Goal: Task Accomplishment & Management: Complete application form

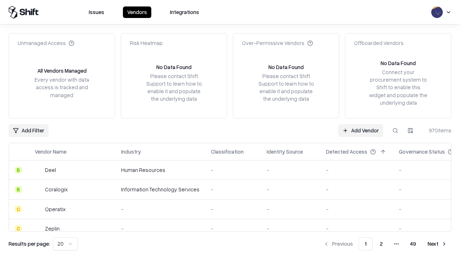
click at [361, 130] on link "Add Vendor" at bounding box center [360, 130] width 45 height 13
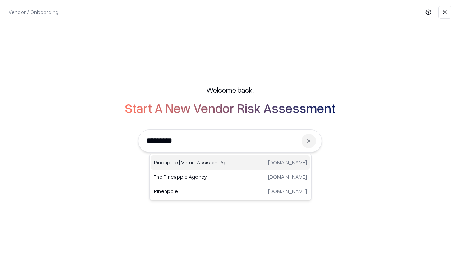
click at [231, 163] on div "Pineapple | Virtual Assistant Agency trypineapple.com" at bounding box center [230, 162] width 159 height 14
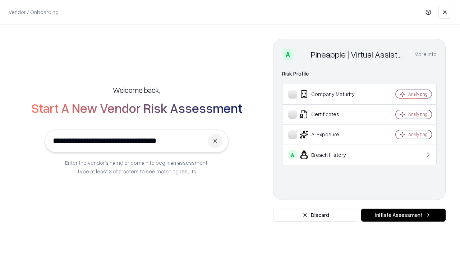
type input "**********"
click at [403, 215] on button "Initiate Assessment" at bounding box center [403, 215] width 85 height 13
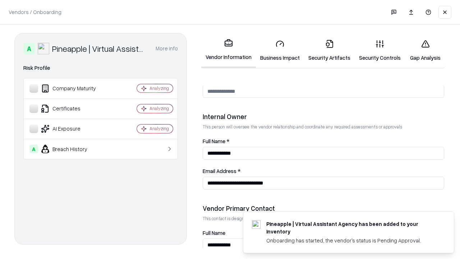
scroll to position [373, 0]
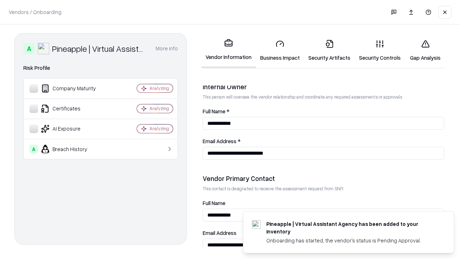
click at [280, 50] on link "Business Impact" at bounding box center [280, 50] width 48 height 33
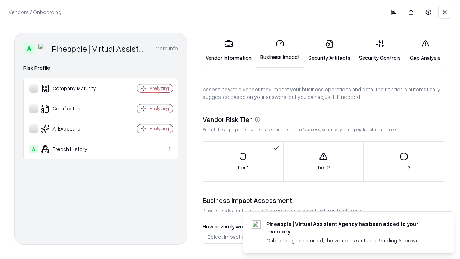
click at [329, 50] on link "Security Artifacts" at bounding box center [329, 50] width 51 height 33
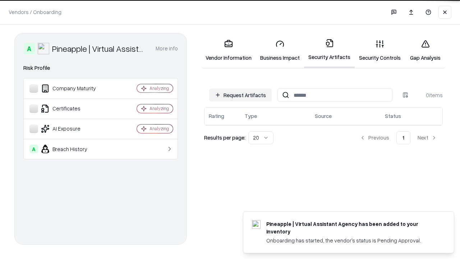
click at [241, 95] on button "Request Artifacts" at bounding box center [240, 94] width 63 height 13
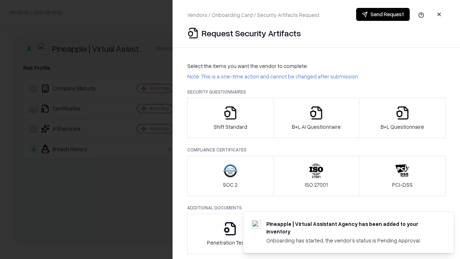
click at [230, 118] on icon "button" at bounding box center [230, 113] width 14 height 14
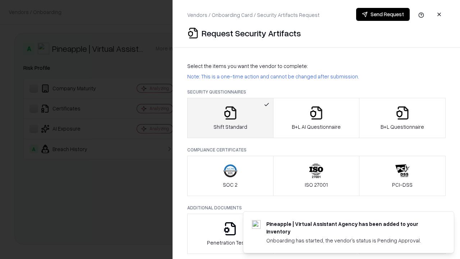
click at [383, 14] on button "Send Request" at bounding box center [383, 14] width 54 height 13
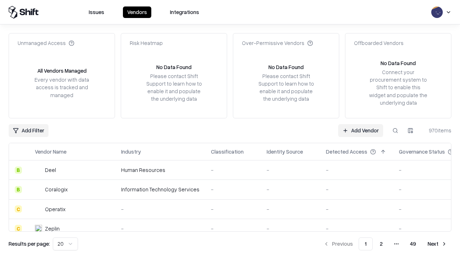
click at [396, 130] on button at bounding box center [395, 130] width 13 height 13
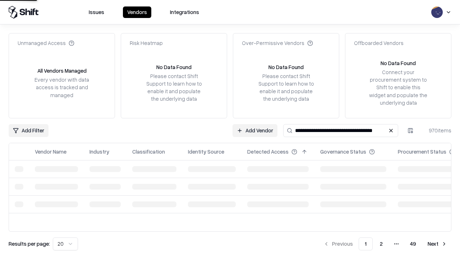
type input "**********"
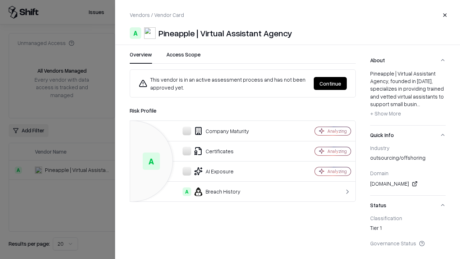
click at [330, 83] on button "Continue" at bounding box center [330, 83] width 33 height 13
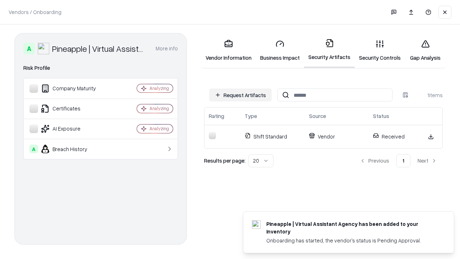
click at [425, 50] on link "Gap Analysis" at bounding box center [425, 50] width 41 height 33
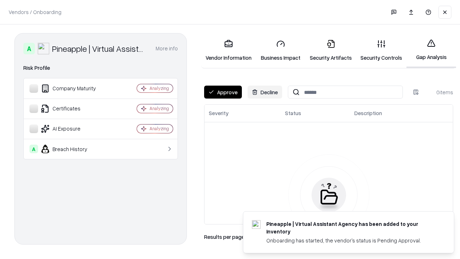
click at [223, 92] on button "Approve" at bounding box center [223, 92] width 38 height 13
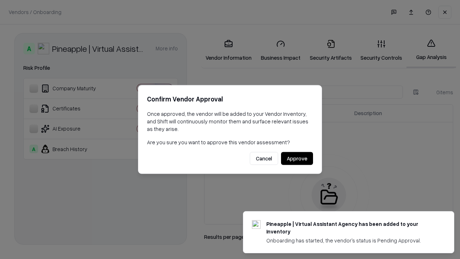
click at [297, 158] on button "Approve" at bounding box center [297, 158] width 32 height 13
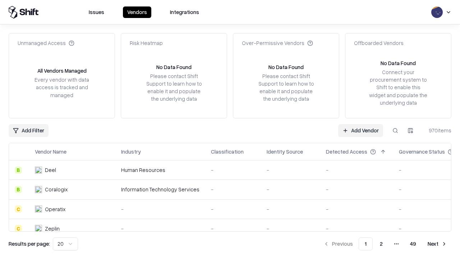
type input "**********"
click at [361, 130] on link "Add Vendor" at bounding box center [360, 130] width 45 height 13
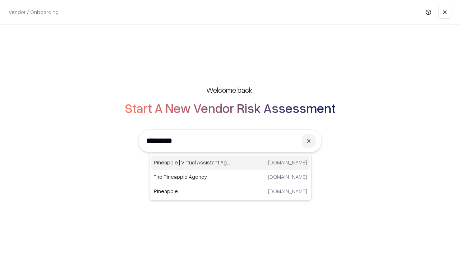
click at [231, 163] on div "Pineapple | Virtual Assistant Agency [DOMAIN_NAME]" at bounding box center [230, 162] width 159 height 14
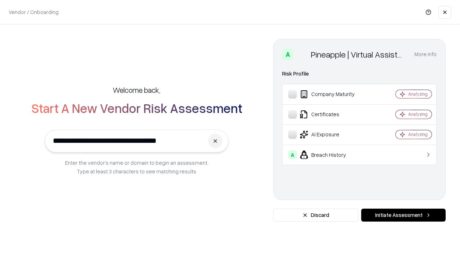
type input "**********"
click at [403, 215] on button "Initiate Assessment" at bounding box center [403, 215] width 85 height 13
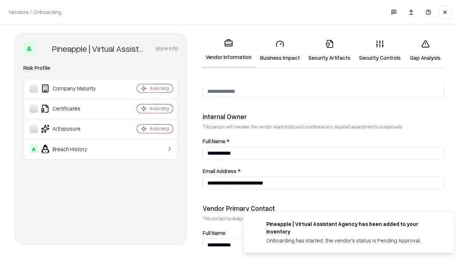
scroll to position [373, 0]
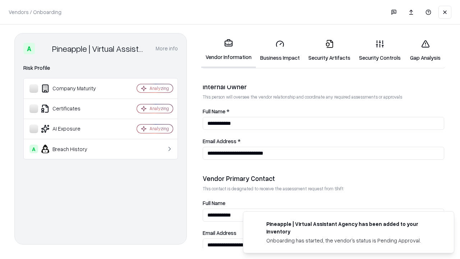
click at [425, 50] on link "Gap Analysis" at bounding box center [425, 50] width 41 height 33
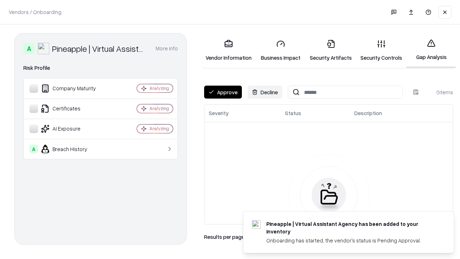
click at [223, 92] on button "Approve" at bounding box center [223, 92] width 38 height 13
